Goal: Complete application form

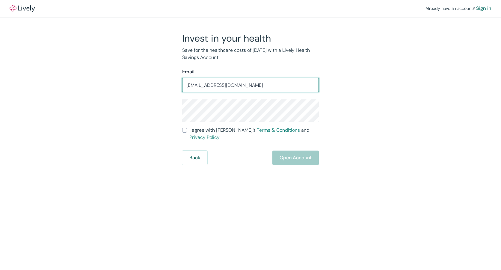
type input "[EMAIL_ADDRESS][DOMAIN_NAME]"
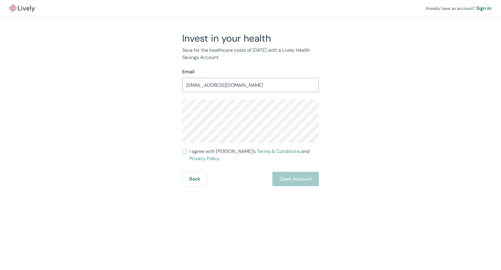
click at [183, 153] on input "I agree with Lively’s Terms & Conditions and Privacy Policy" at bounding box center [184, 151] width 5 height 5
checkbox input "true"
click at [292, 172] on button "Open Account" at bounding box center [295, 179] width 46 height 14
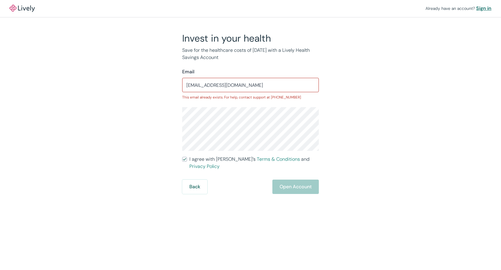
click at [479, 7] on div "Sign in" at bounding box center [483, 8] width 15 height 7
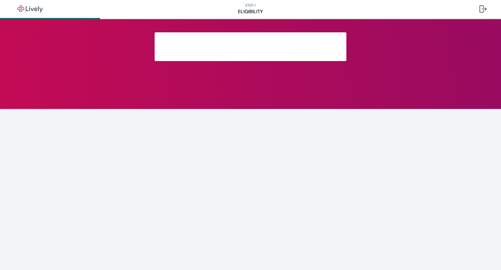
scroll to position [9, 0]
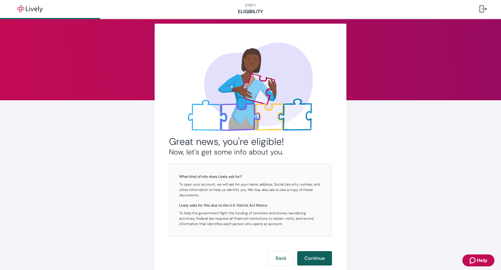
click at [315, 260] on button "Continue" at bounding box center [314, 258] width 35 height 14
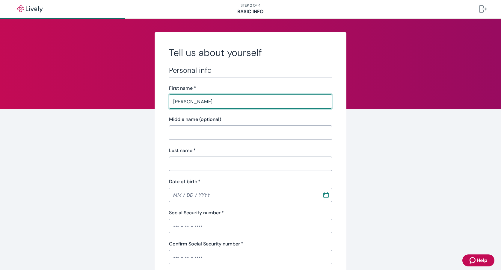
type input "[PERSON_NAME]"
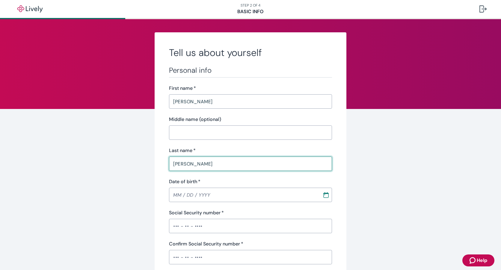
type input "[PERSON_NAME]"
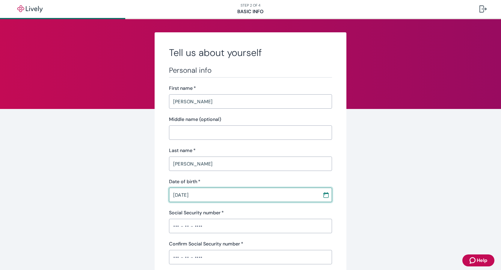
type input "[DATE]"
click at [236, 227] on input "Social Security number   *" at bounding box center [250, 226] width 163 height 12
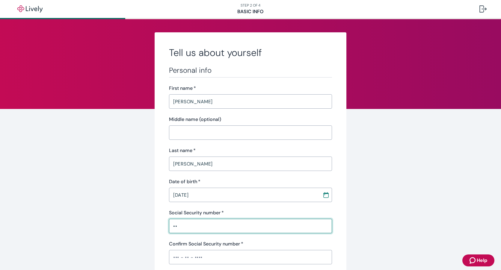
type input "•"
drag, startPoint x: 237, startPoint y: 226, endPoint x: 127, endPoint y: 211, distance: 110.9
type input "•••-••-2281"
click at [192, 256] on input "Confirm Social Security number   *" at bounding box center [250, 257] width 163 height 12
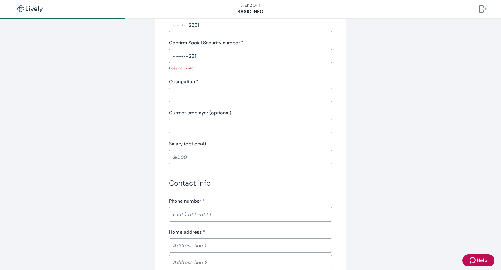
scroll to position [150, 0]
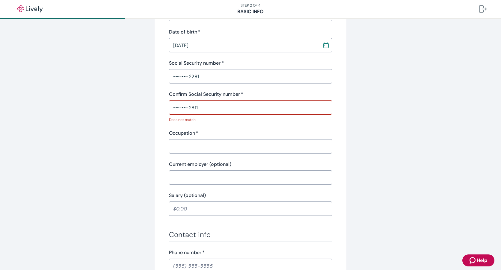
click at [198, 109] on input "•••-••-2811" at bounding box center [250, 108] width 163 height 12
drag, startPoint x: 205, startPoint y: 107, endPoint x: 159, endPoint y: 109, distance: 45.9
click at [159, 109] on div "Tell us about yourself Personal info First name   * [PERSON_NAME] ​ Middle name…" at bounding box center [251, 166] width 192 height 567
drag, startPoint x: 204, startPoint y: 104, endPoint x: 145, endPoint y: 116, distance: 60.8
click at [145, 116] on div "Tell us about yourself Personal info First name   * [PERSON_NAME] ​ Middle name…" at bounding box center [251, 166] width 288 height 567
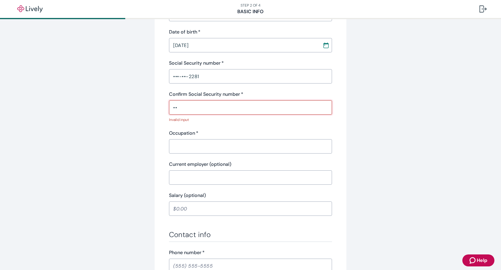
type input "•"
type input "•••-••-2811"
drag, startPoint x: 209, startPoint y: 75, endPoint x: 141, endPoint y: 59, distance: 68.9
click at [144, 61] on div "Tell us about yourself Personal info First name   * [PERSON_NAME] ​ Middle name…" at bounding box center [251, 166] width 288 height 567
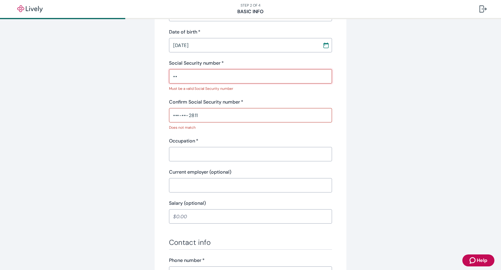
type input "•"
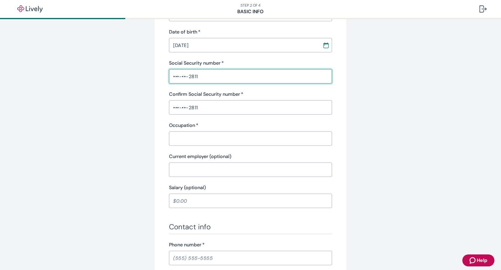
type input "•••-••-2811"
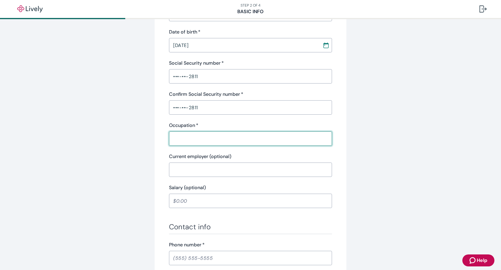
click at [212, 135] on input "Occupation   *" at bounding box center [250, 139] width 163 height 12
type input "Nurse"
click at [207, 169] on input "Current employer (optional)" at bounding box center [250, 170] width 163 height 12
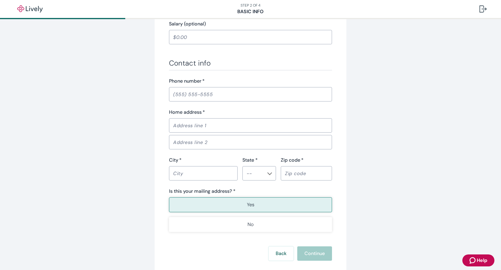
scroll to position [350, 0]
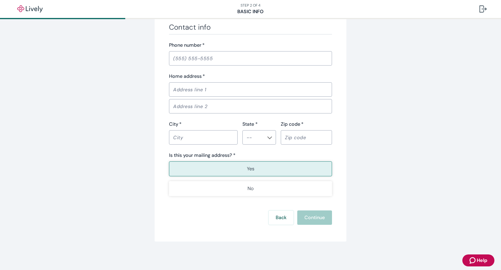
click at [209, 58] on input "Phone number   *" at bounding box center [250, 58] width 163 height 12
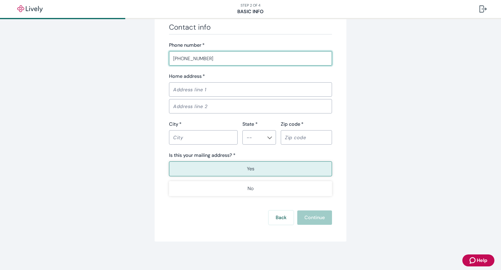
type input "[PHONE_NUMBER]"
drag, startPoint x: 223, startPoint y: 90, endPoint x: 224, endPoint y: 93, distance: 3.6
click at [225, 93] on input "Home address   *" at bounding box center [250, 90] width 163 height 12
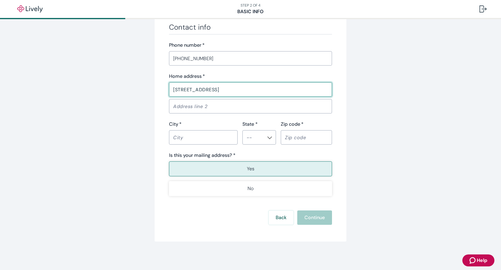
type input "[STREET_ADDRESS]"
click at [196, 141] on input "City   *" at bounding box center [203, 138] width 69 height 12
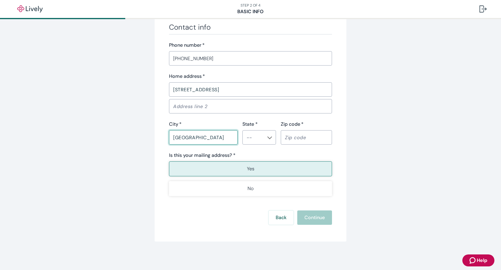
click at [267, 136] on icon "Chevron icon" at bounding box center [269, 137] width 5 height 5
type input "[GEOGRAPHIC_DATA]"
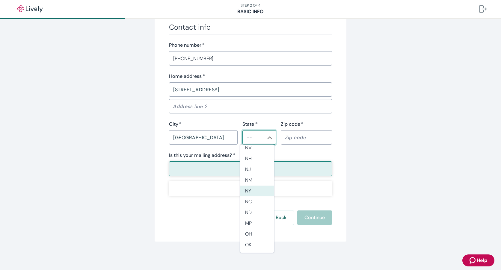
click at [255, 192] on li "NY" at bounding box center [257, 191] width 34 height 11
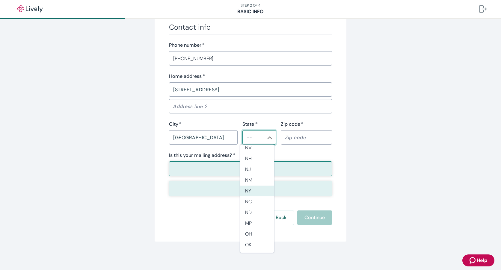
type input "NY"
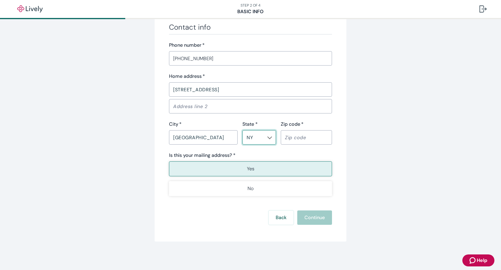
click at [298, 135] on input "Zip code   *" at bounding box center [306, 138] width 51 height 12
type input "13027"
click at [284, 170] on button "Yes" at bounding box center [250, 168] width 163 height 15
click at [320, 216] on button "Continue" at bounding box center [314, 218] width 35 height 14
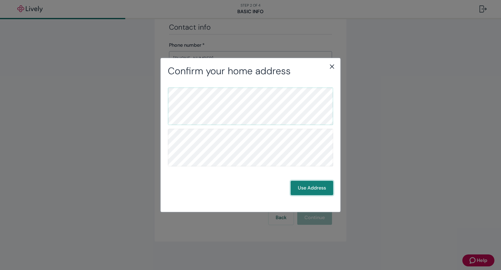
click at [315, 188] on button "Use Address" at bounding box center [312, 188] width 43 height 14
click at [315, 186] on button "Use Address" at bounding box center [312, 188] width 43 height 14
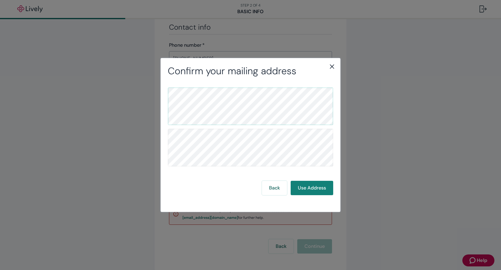
click at [332, 72] on div "Confirm your mailing address Back Use Address" at bounding box center [251, 135] width 180 height 154
click at [330, 64] on icon "close" at bounding box center [331, 66] width 7 height 7
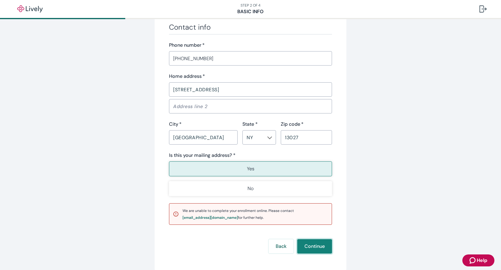
click at [313, 247] on button "Continue" at bounding box center [314, 246] width 35 height 14
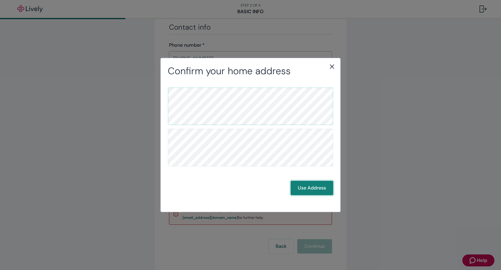
click at [312, 189] on button "Use Address" at bounding box center [312, 188] width 43 height 14
click at [320, 187] on button "Use Address" at bounding box center [312, 188] width 43 height 14
click at [330, 66] on icon "close" at bounding box center [331, 66] width 7 height 7
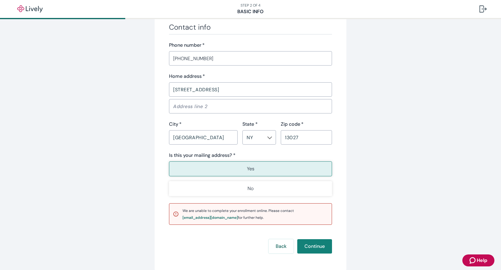
click at [305, 173] on button "Yes" at bounding box center [250, 168] width 163 height 15
click at [307, 249] on button "Continue" at bounding box center [314, 246] width 35 height 14
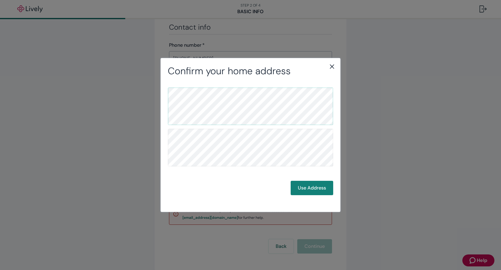
click at [331, 68] on icon "close" at bounding box center [331, 66] width 7 height 7
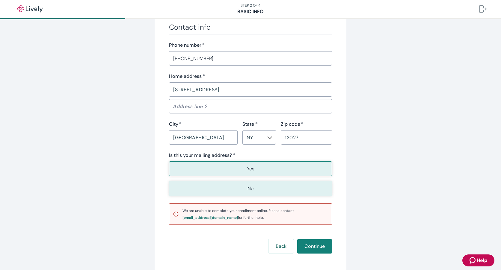
click at [267, 188] on button "No" at bounding box center [250, 188] width 163 height 15
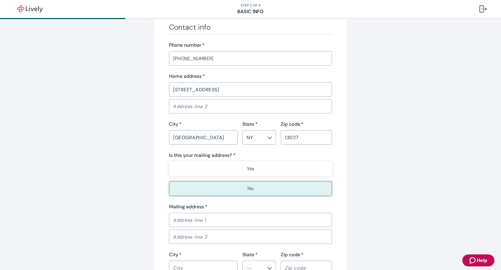
click at [233, 223] on input "Mailing address   *" at bounding box center [250, 220] width 163 height 12
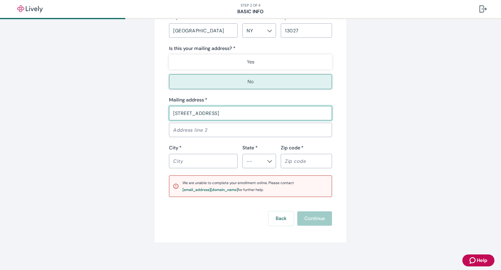
scroll to position [458, 0]
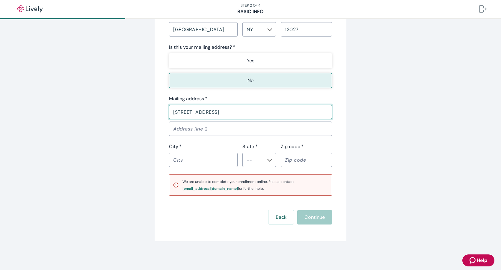
type input "[STREET_ADDRESS]"
click at [200, 166] on div "​" at bounding box center [203, 160] width 69 height 14
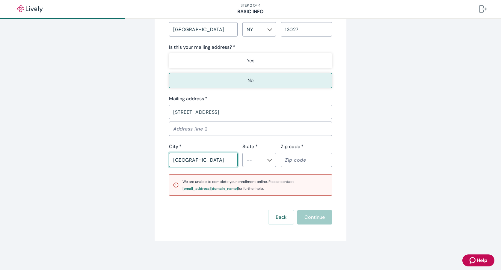
click at [267, 158] on icon "Chevron icon" at bounding box center [269, 160] width 5 height 5
type input "[GEOGRAPHIC_DATA]"
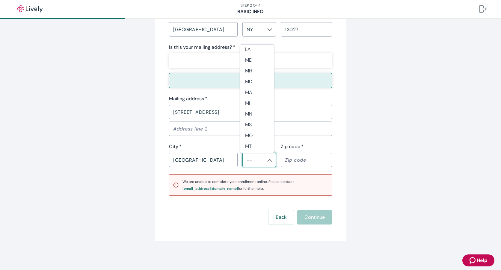
scroll to position [300, 0]
click at [253, 143] on li "NY" at bounding box center [257, 141] width 34 height 11
type input "NY"
click at [299, 158] on input "Zip code   *" at bounding box center [306, 160] width 51 height 12
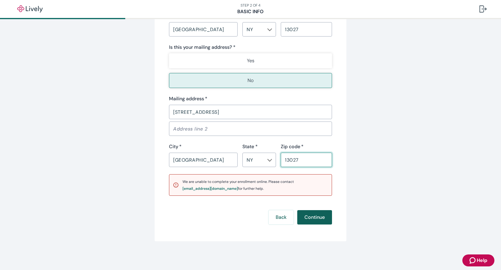
type input "13027"
click at [313, 221] on button "Continue" at bounding box center [314, 217] width 35 height 14
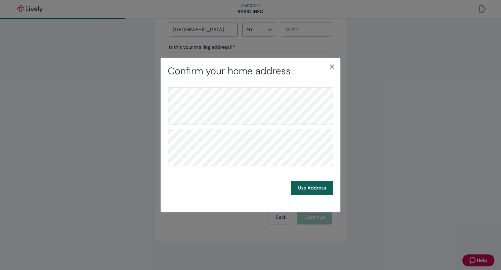
click at [324, 185] on button "Use Address" at bounding box center [312, 188] width 43 height 14
click at [325, 185] on button "Use Address" at bounding box center [312, 188] width 43 height 14
click at [309, 191] on button "Use Address" at bounding box center [312, 188] width 43 height 14
click at [334, 70] on icon "close" at bounding box center [331, 66] width 7 height 7
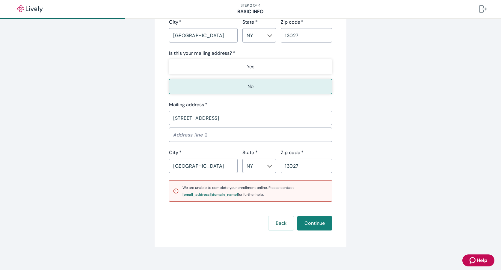
scroll to position [458, 0]
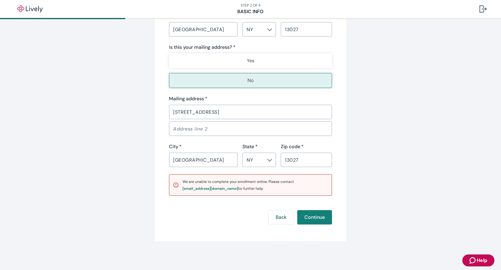
click at [476, 260] on icon "Zendesk support icon" at bounding box center [472, 260] width 7 height 7
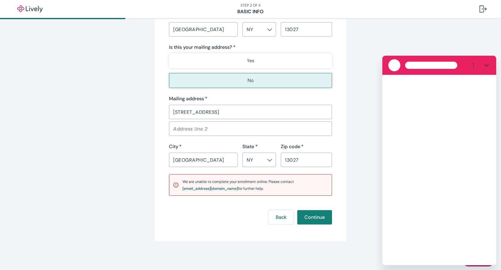
scroll to position [0, 0]
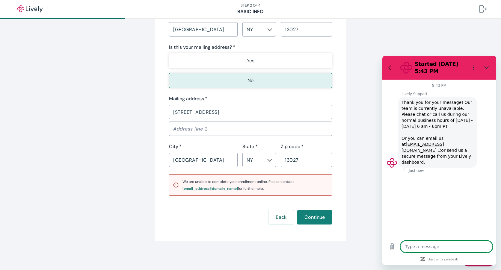
type textarea "x"
click at [203, 188] on div "[EMAIL_ADDRESS][DOMAIN_NAME]" at bounding box center [209, 189] width 55 height 4
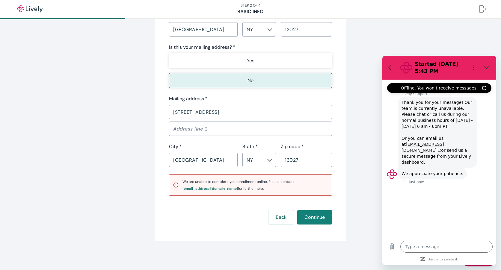
click at [421, 145] on link "[EMAIL_ADDRESS][DOMAIN_NAME]" at bounding box center [422, 147] width 43 height 11
click at [232, 186] on span "We are unable to complete your enrollment online. Please contact [EMAIL_ADDRESS…" at bounding box center [237, 185] width 111 height 12
